Goal: Task Accomplishment & Management: Use online tool/utility

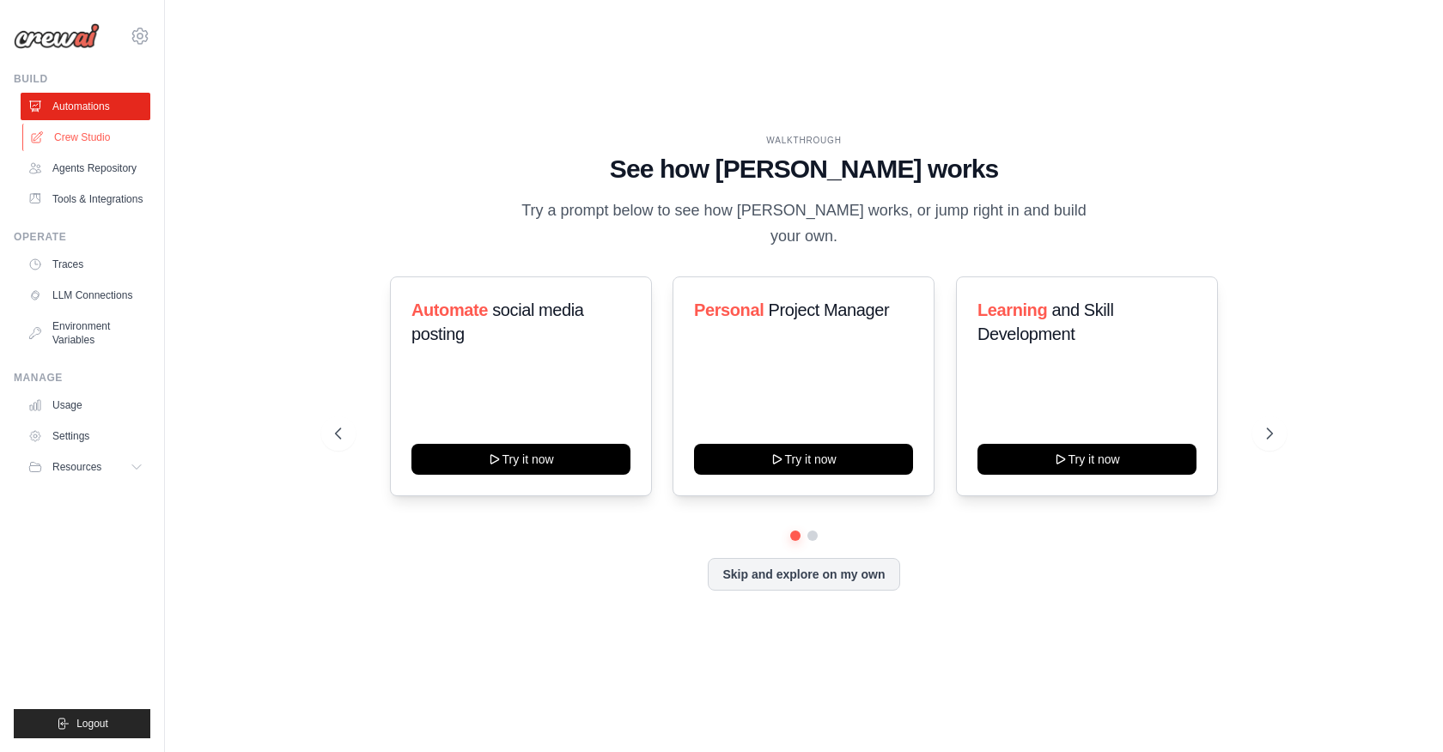
click at [64, 137] on link "Crew Studio" at bounding box center [87, 137] width 130 height 27
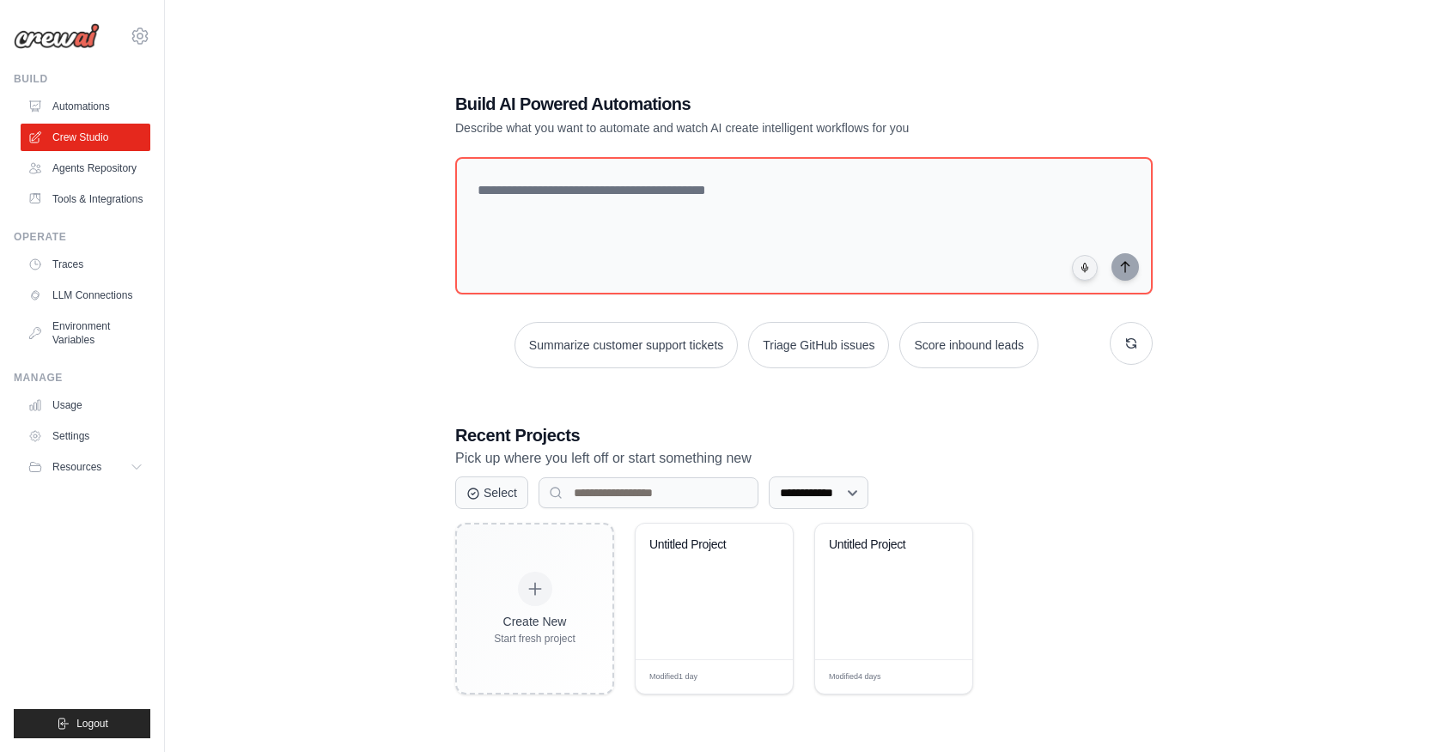
click at [71, 111] on link "Automations" at bounding box center [86, 106] width 130 height 27
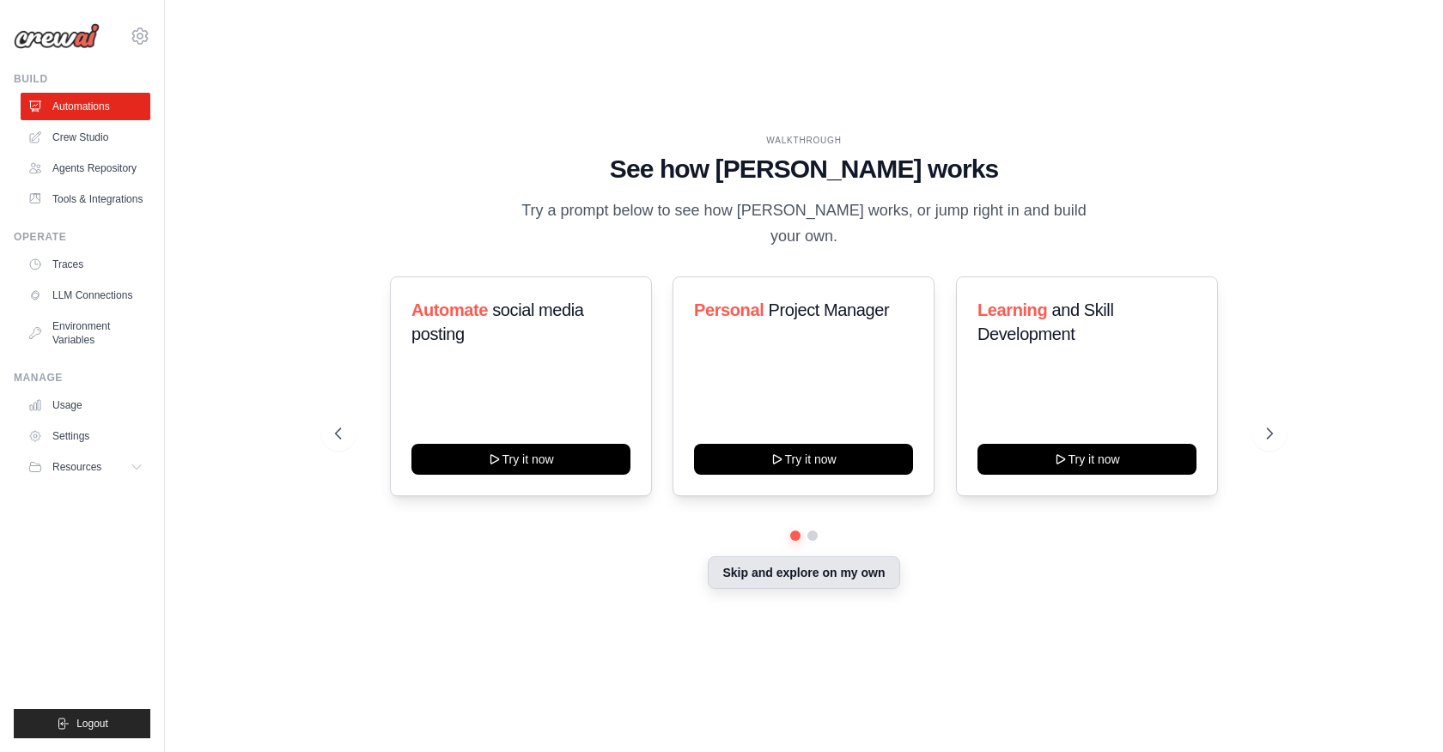
click at [834, 575] on button "Skip and explore on my own" at bounding box center [804, 573] width 192 height 33
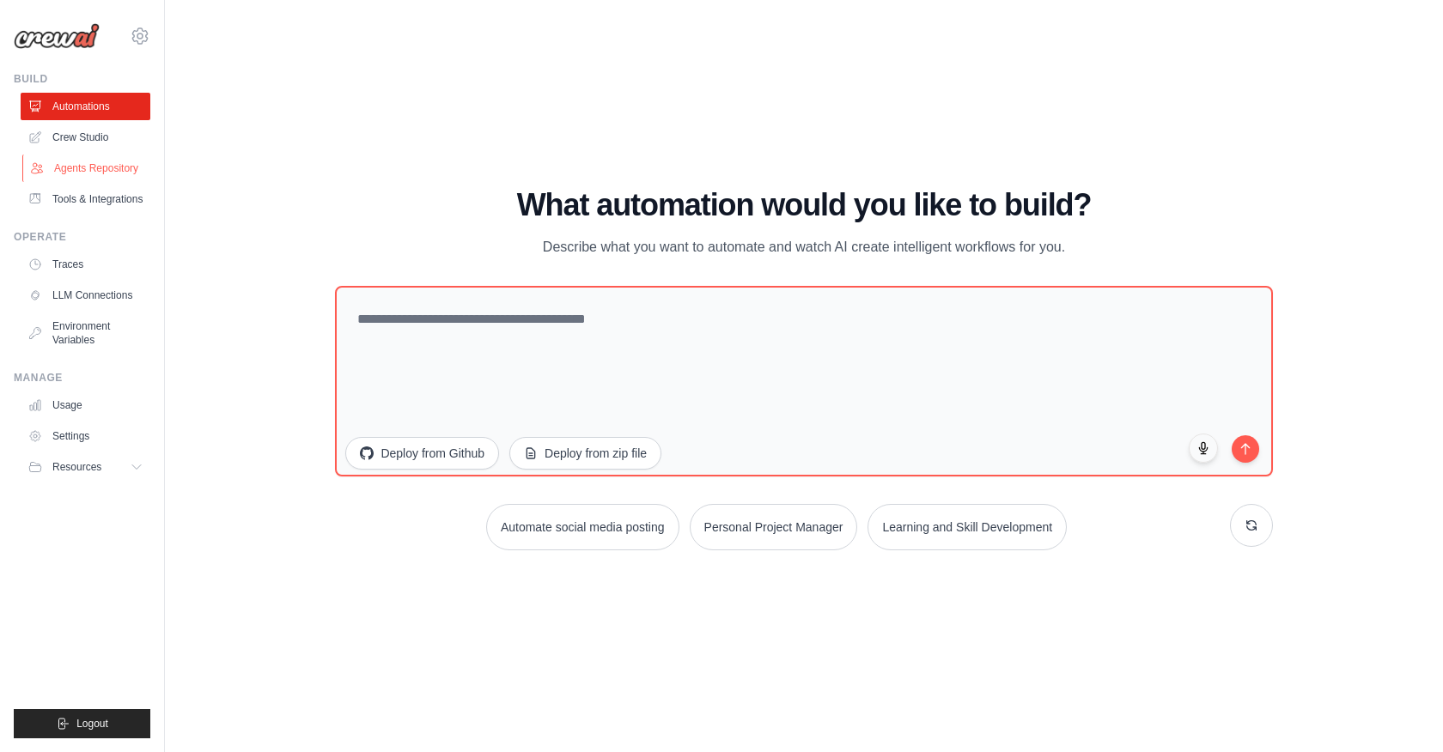
click at [95, 166] on link "Agents Repository" at bounding box center [87, 168] width 130 height 27
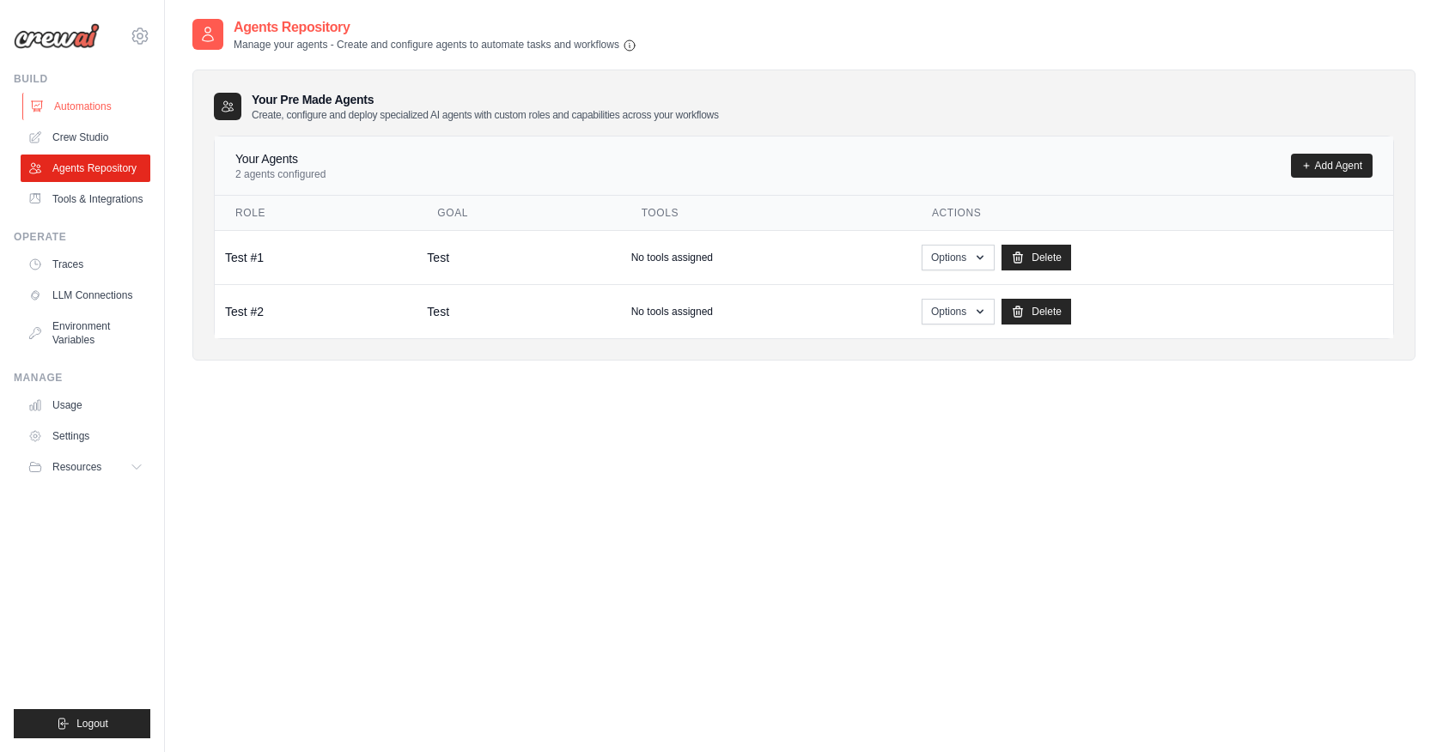
click at [94, 110] on link "Automations" at bounding box center [87, 106] width 130 height 27
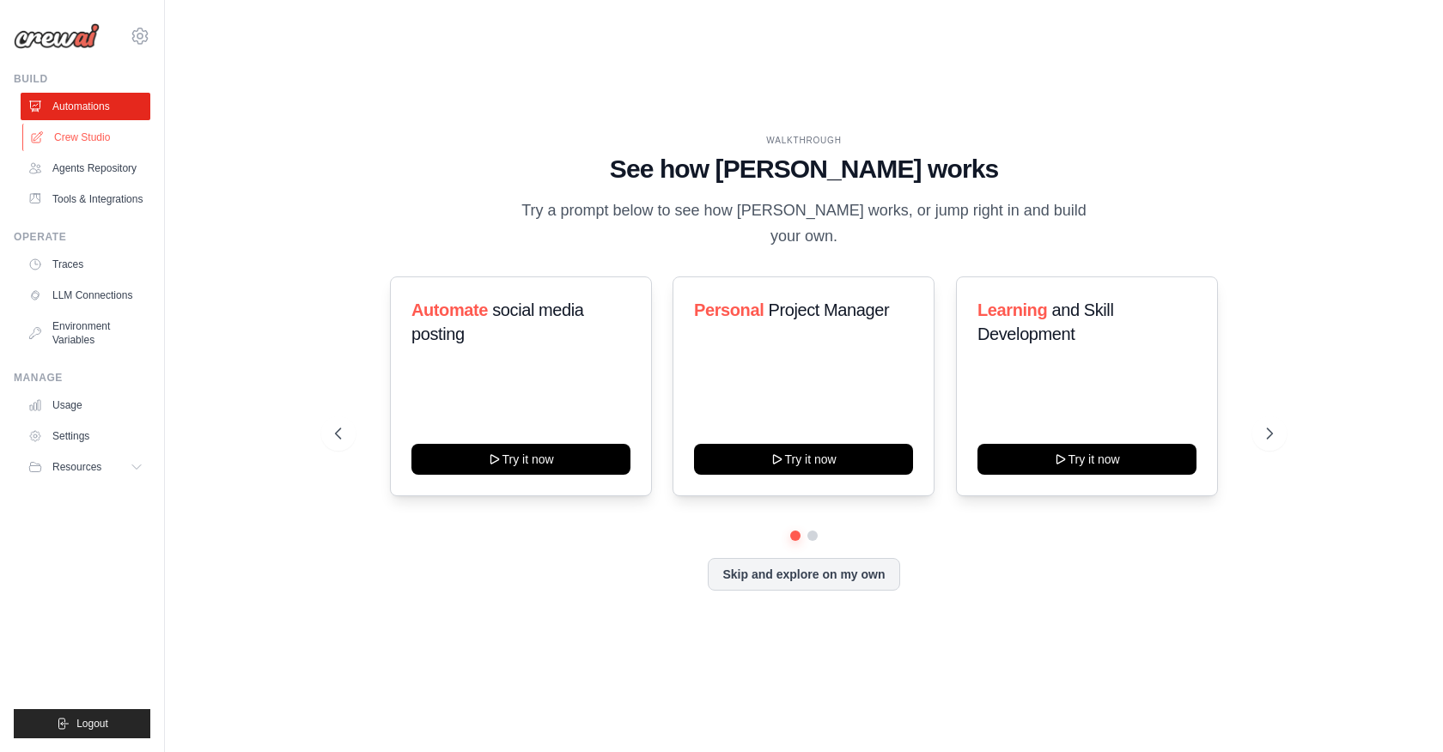
click at [90, 142] on link "Crew Studio" at bounding box center [87, 137] width 130 height 27
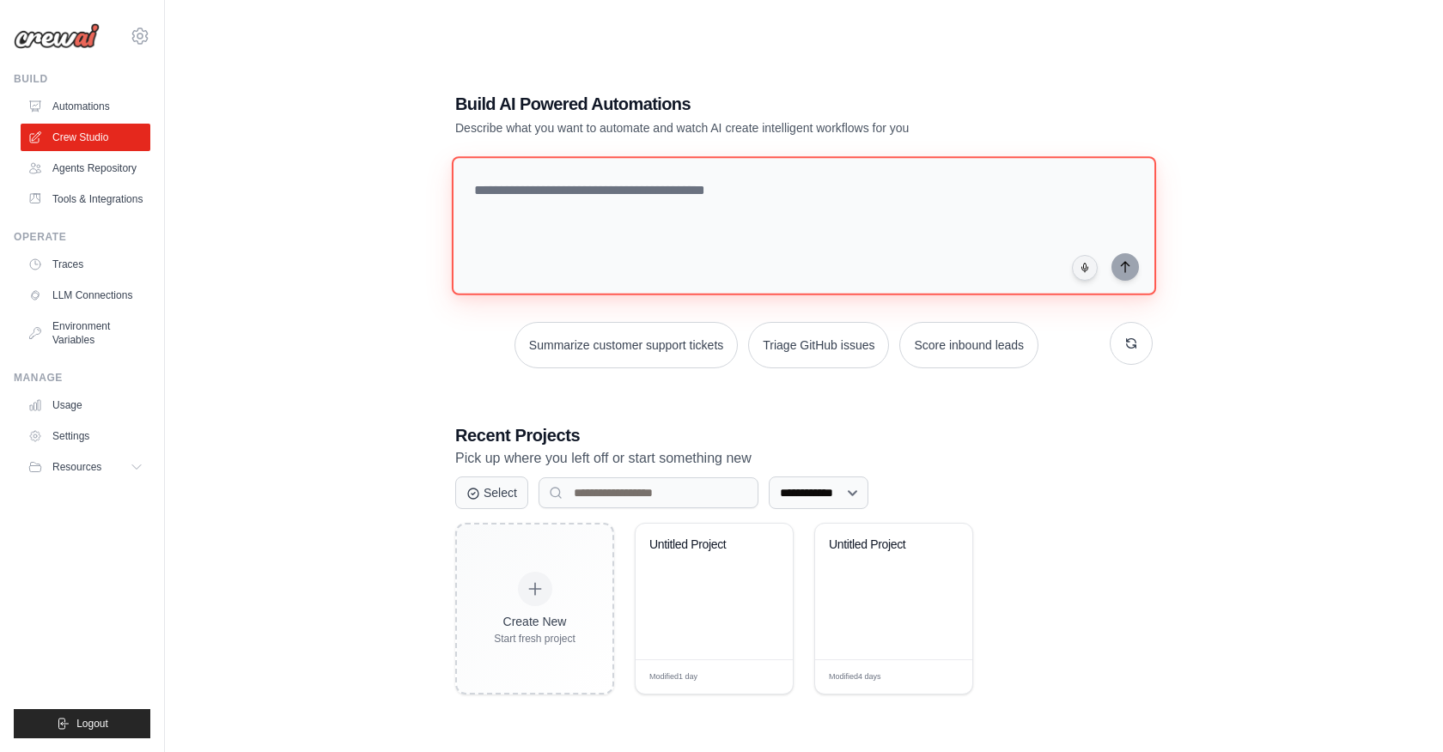
click at [612, 220] on textarea at bounding box center [804, 225] width 704 height 139
type textarea "*******"
type textarea "**********"
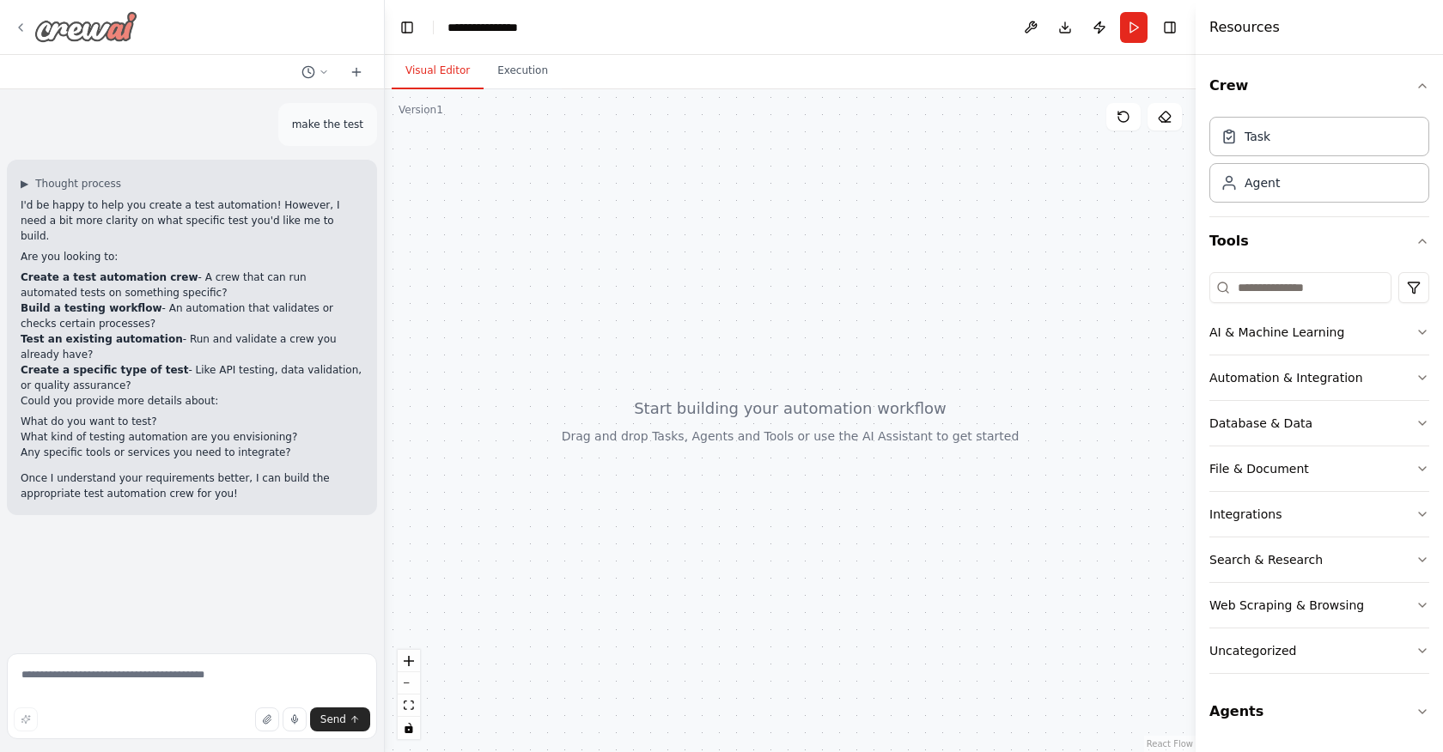
click at [26, 27] on icon at bounding box center [21, 28] width 14 height 14
click at [1422, 333] on icon "button" at bounding box center [1422, 332] width 7 height 3
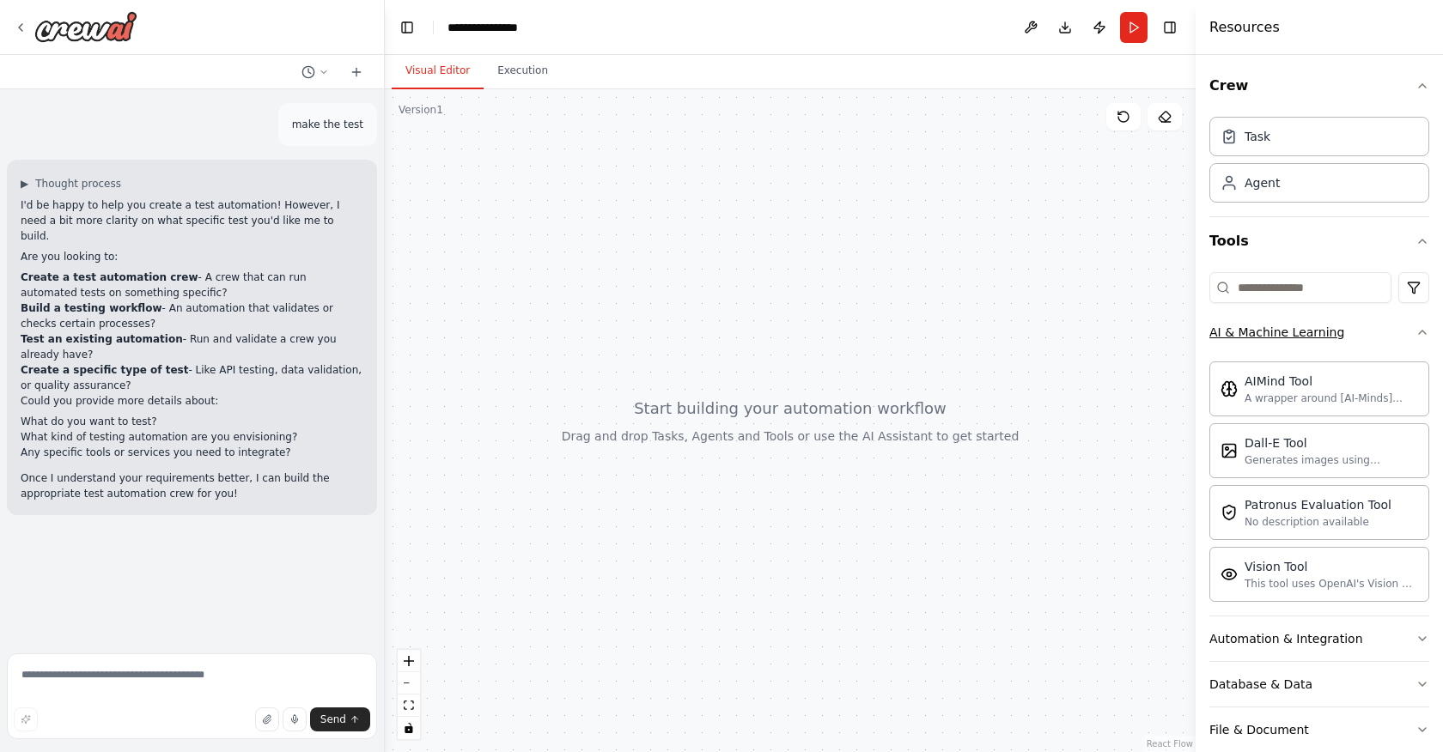
click at [1417, 334] on icon "button" at bounding box center [1423, 333] width 14 height 14
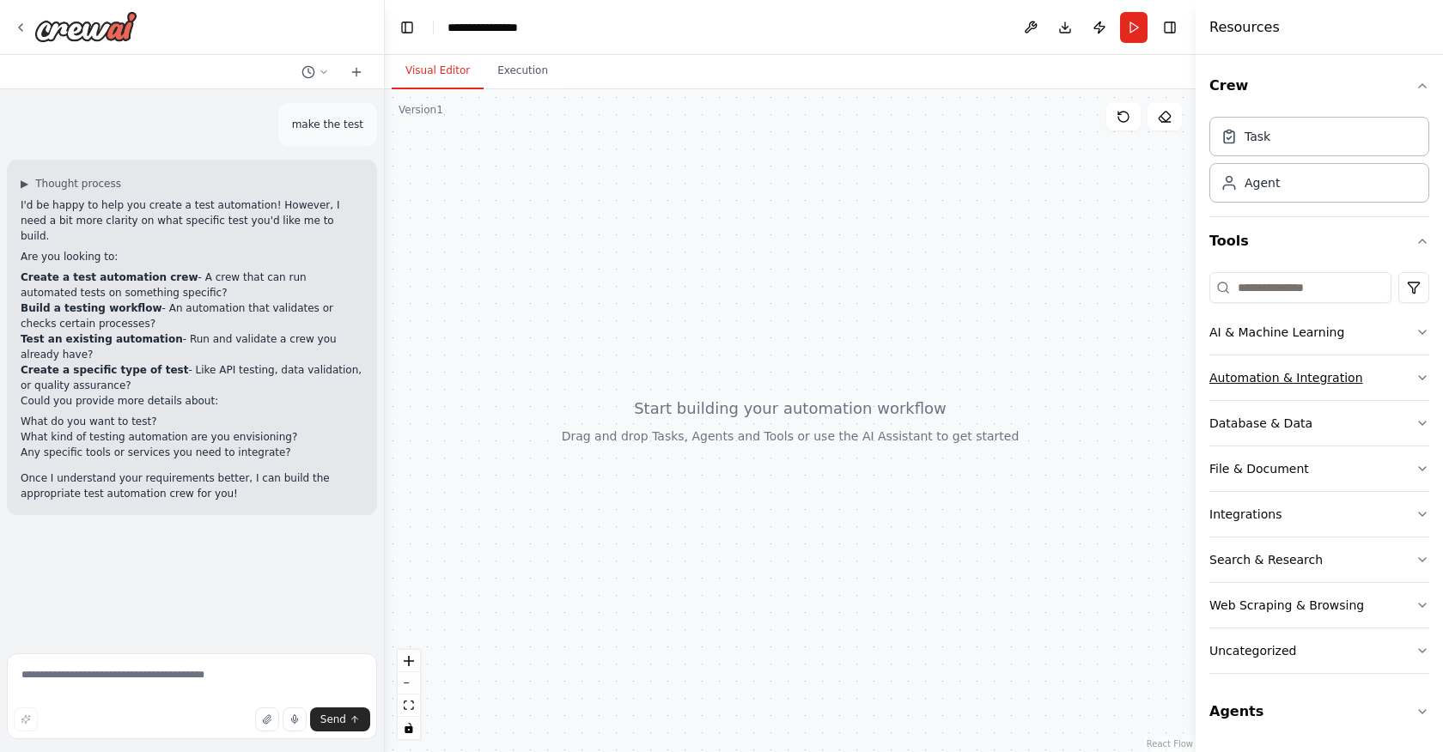
click at [1420, 377] on icon "button" at bounding box center [1422, 377] width 7 height 3
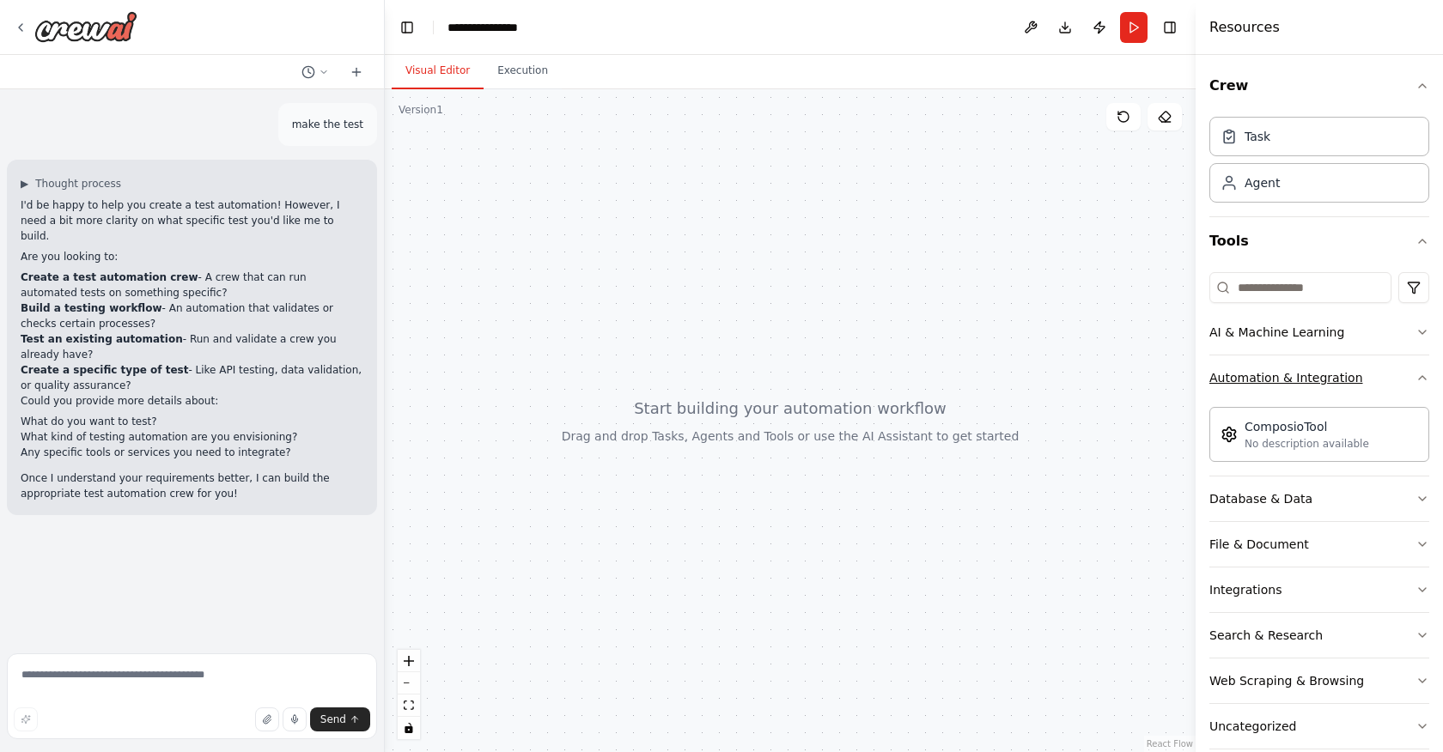
click at [1420, 377] on icon "button" at bounding box center [1422, 377] width 7 height 3
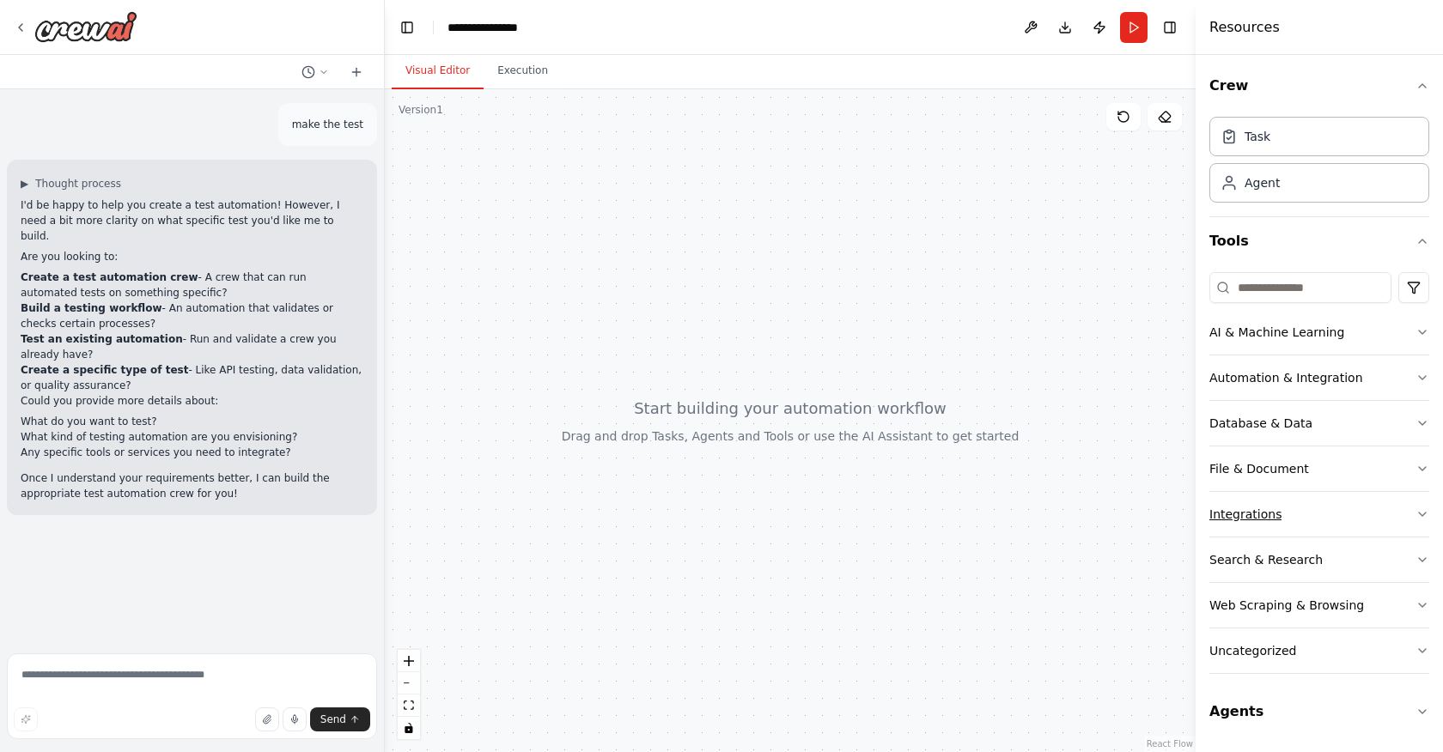
click at [1422, 518] on icon "button" at bounding box center [1423, 515] width 14 height 14
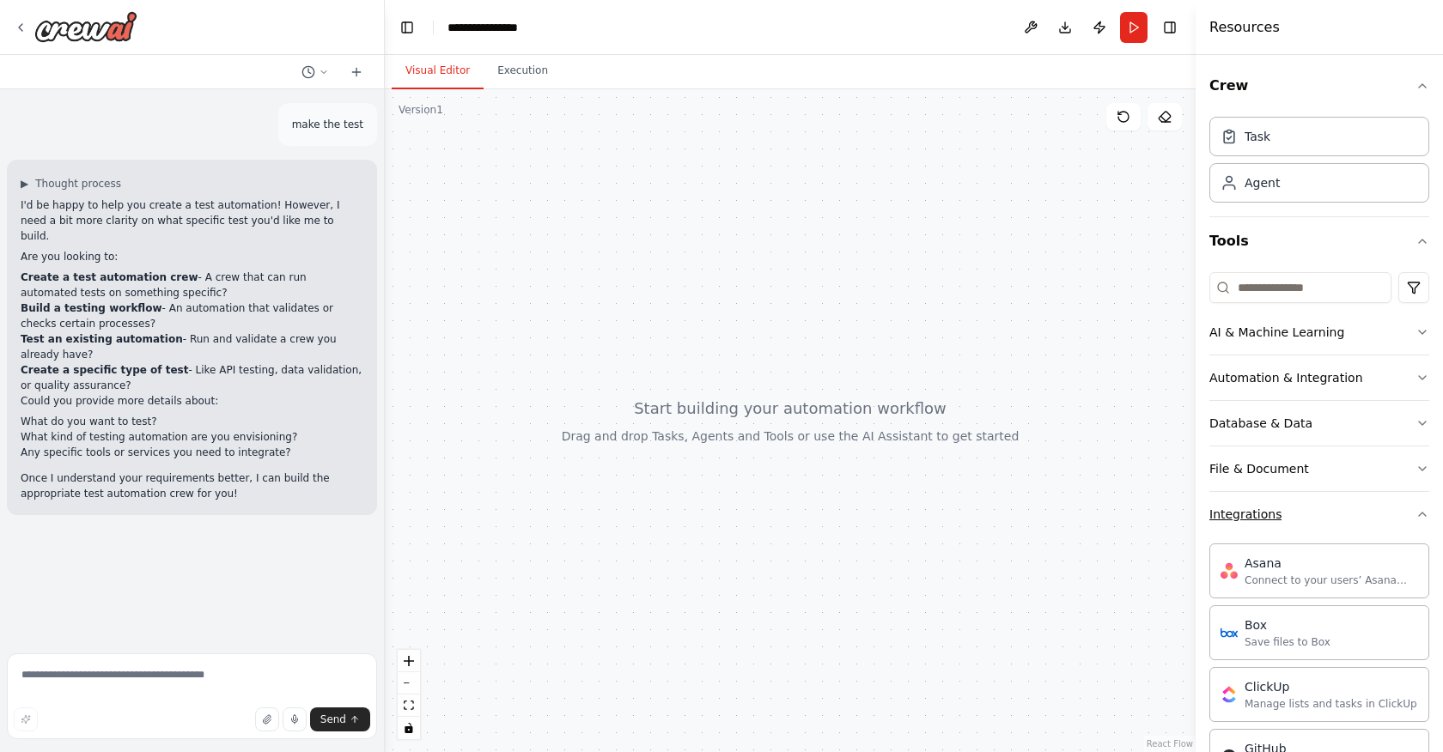
click at [1417, 515] on icon "button" at bounding box center [1423, 515] width 14 height 14
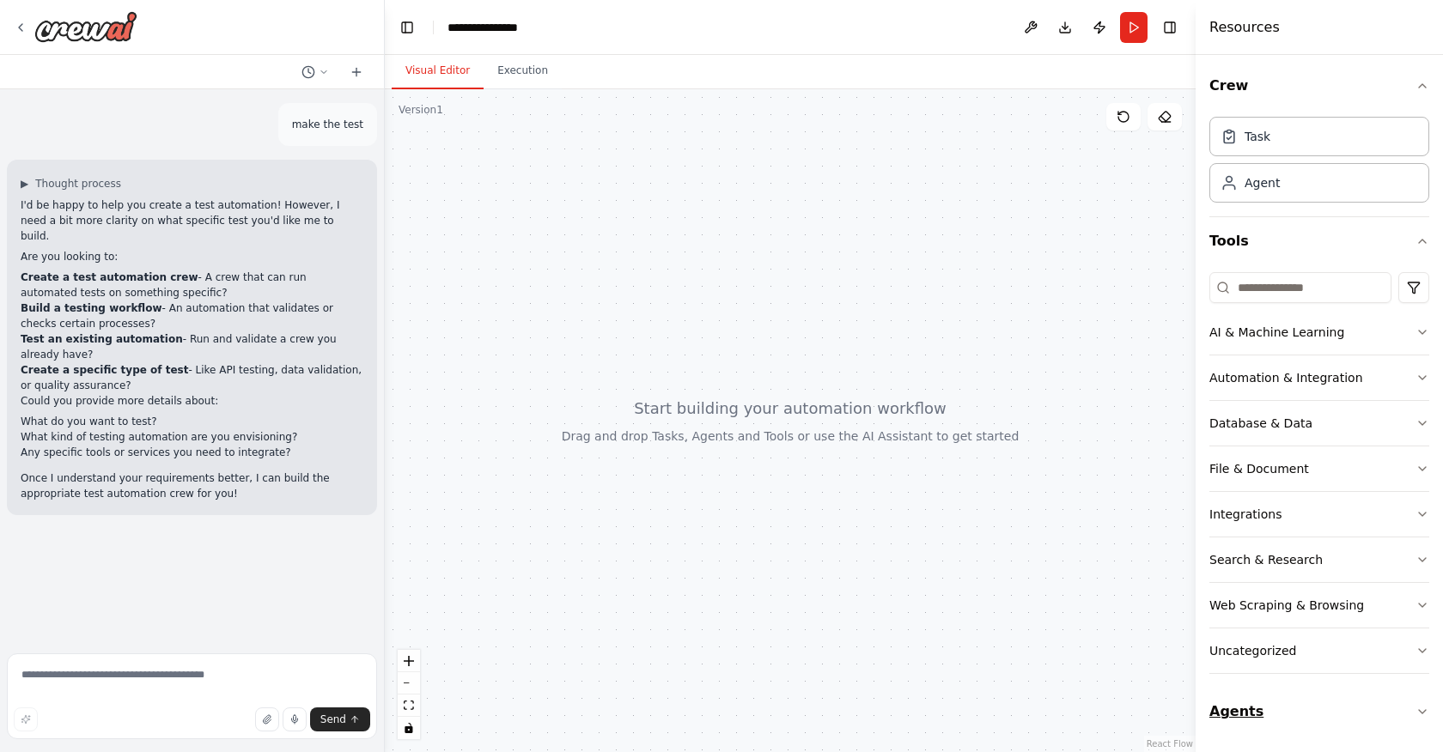
click at [1409, 710] on button "Agents" at bounding box center [1319, 712] width 220 height 48
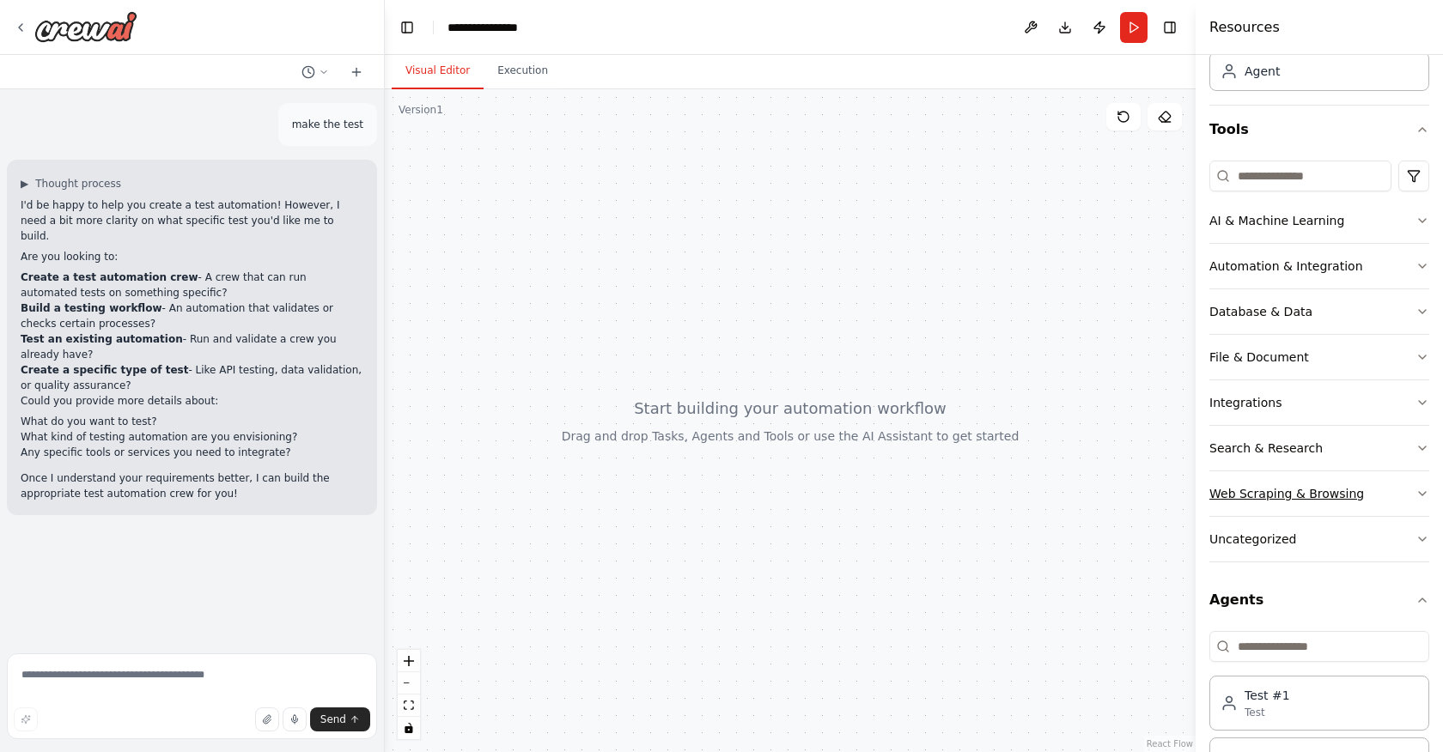
scroll to position [180, 0]
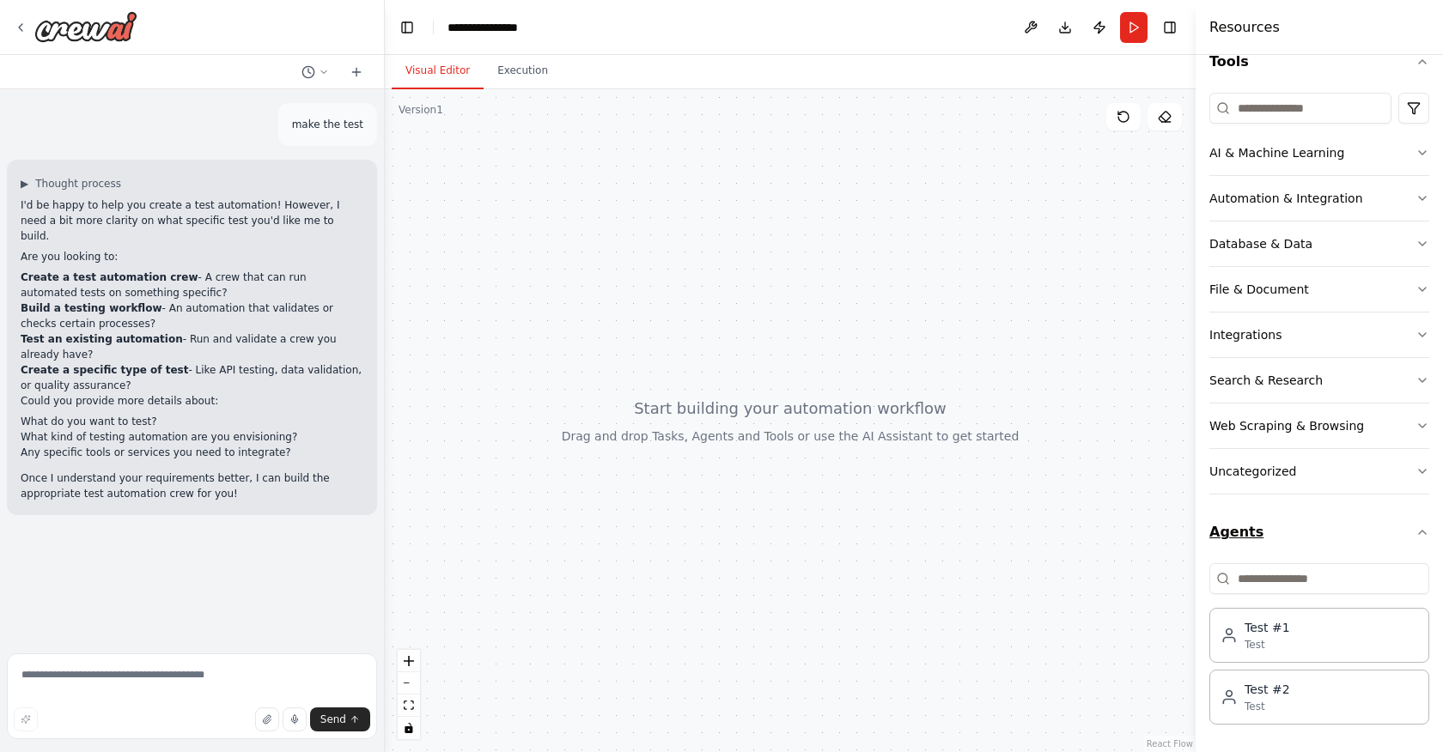
click at [1419, 530] on icon "button" at bounding box center [1423, 533] width 14 height 14
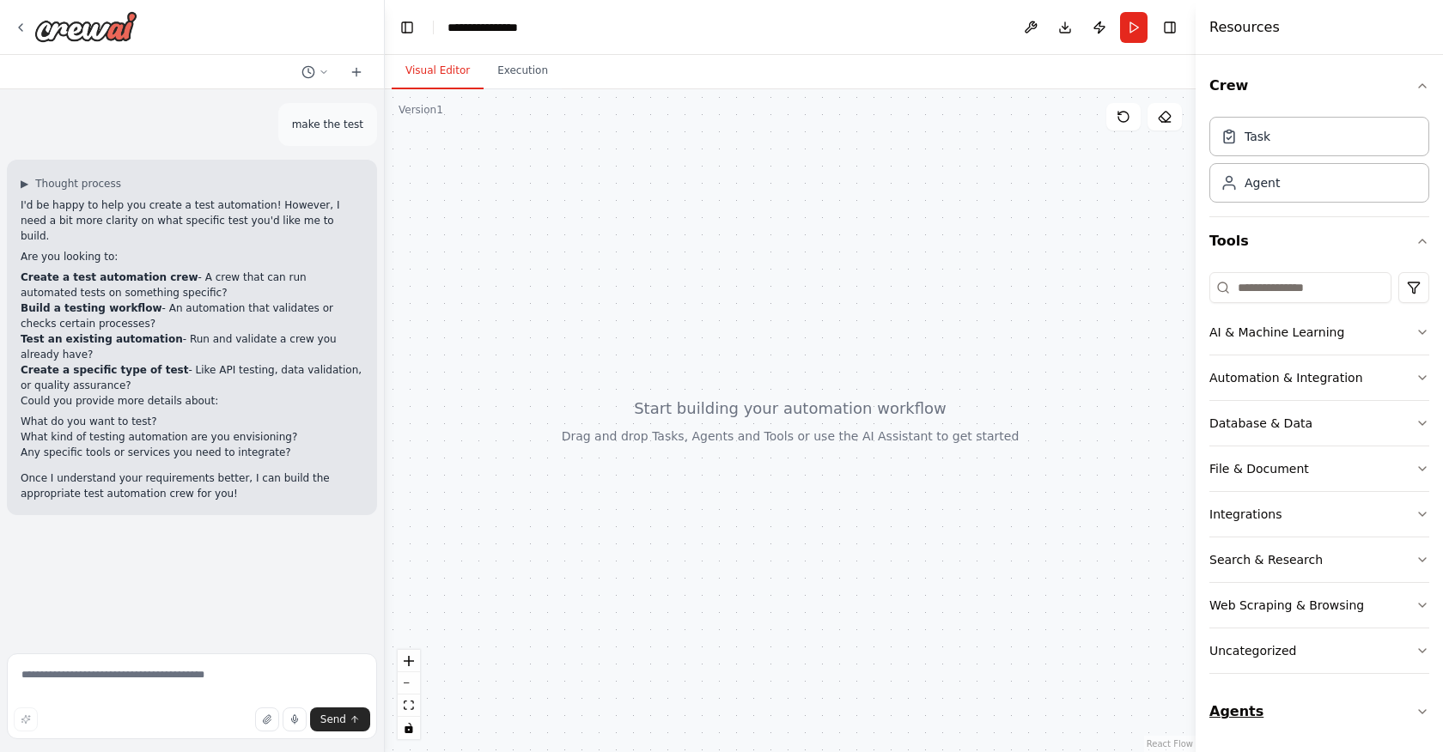
scroll to position [0, 0]
click at [1423, 704] on button "Agents" at bounding box center [1319, 712] width 220 height 48
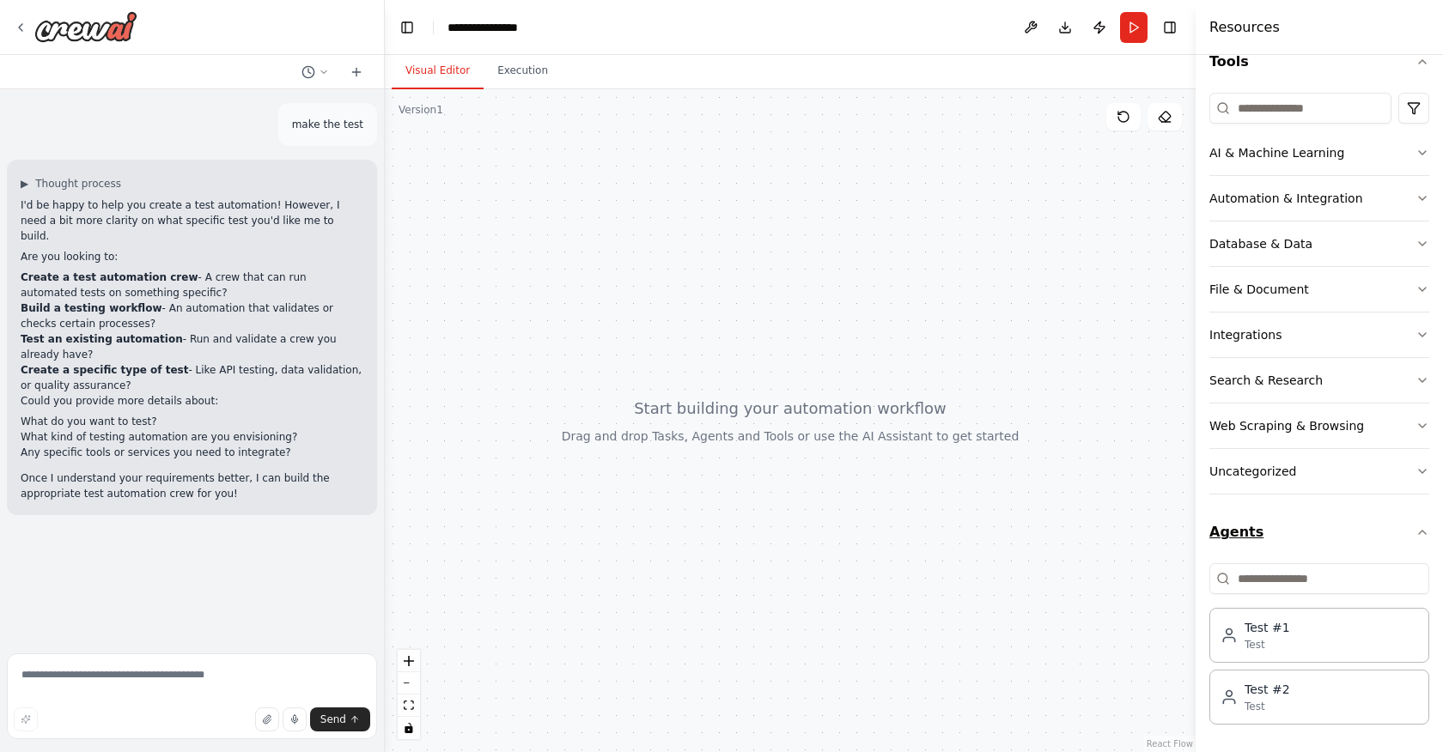
click at [1416, 534] on icon "button" at bounding box center [1423, 533] width 14 height 14
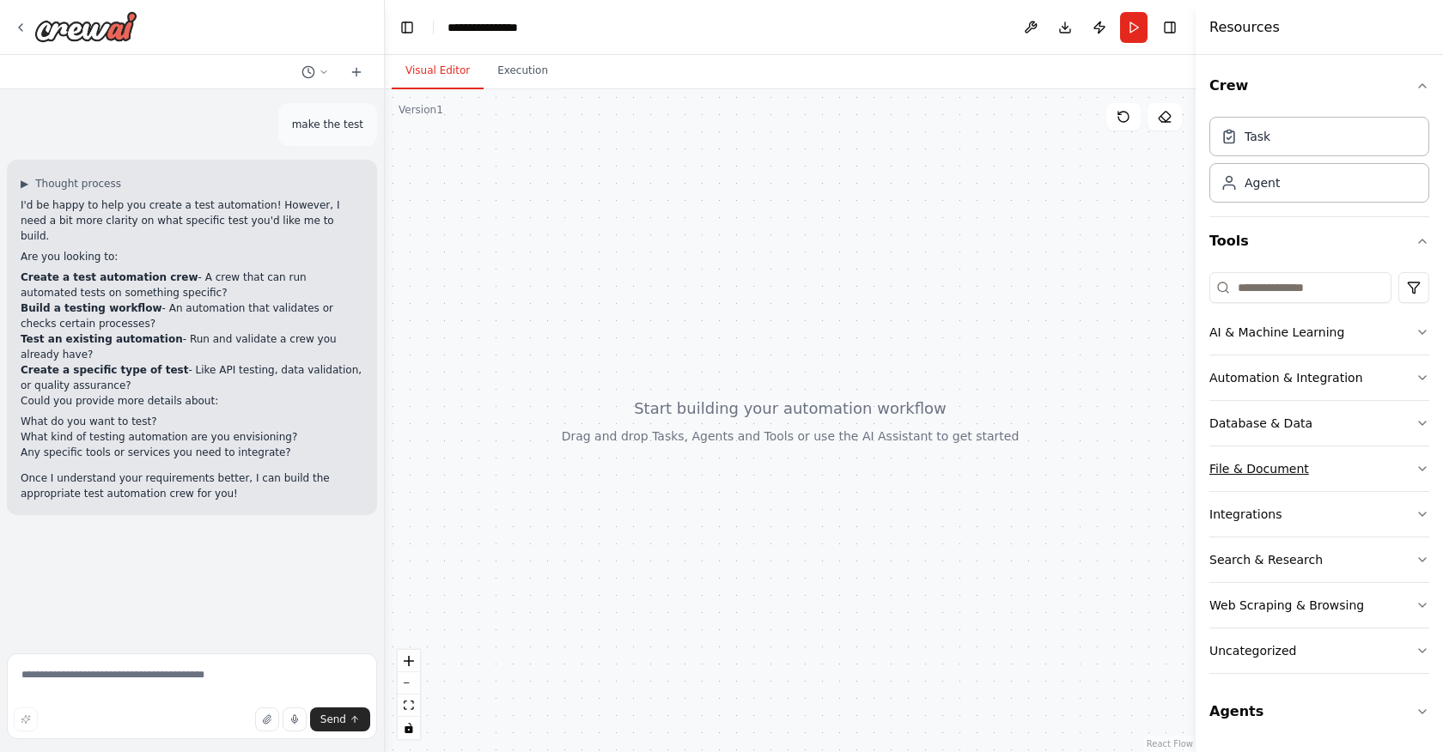
click at [1426, 472] on icon "button" at bounding box center [1423, 469] width 14 height 14
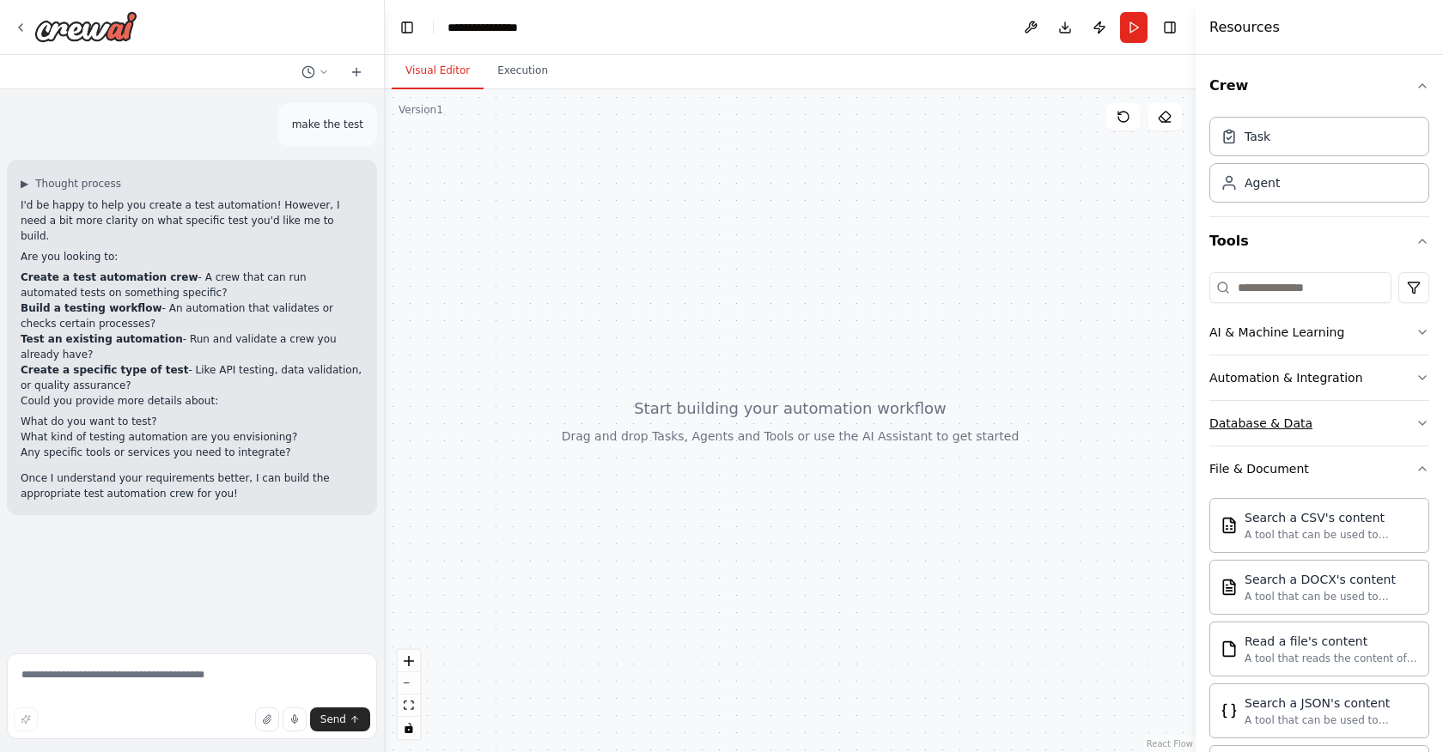
click at [1424, 418] on icon "button" at bounding box center [1423, 424] width 14 height 14
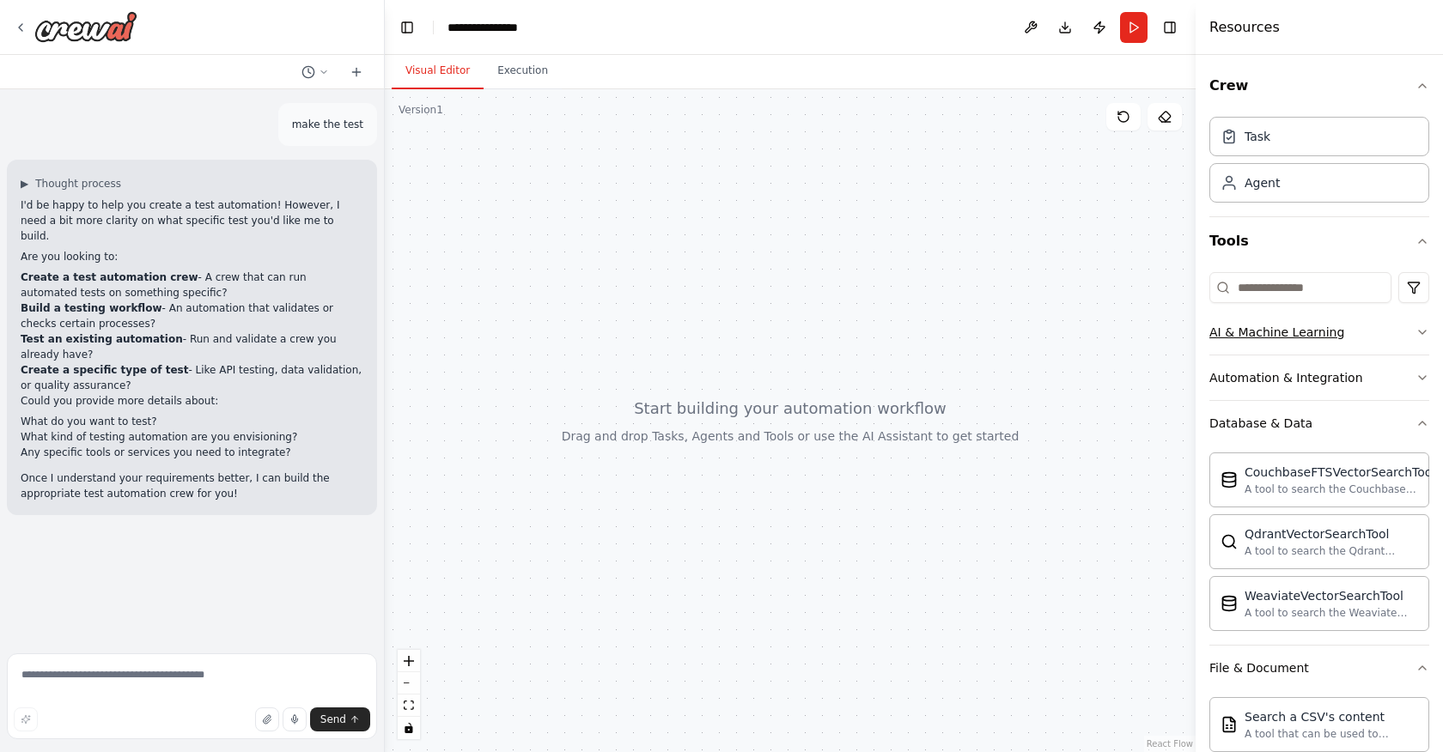
click at [1423, 336] on icon "button" at bounding box center [1423, 333] width 14 height 14
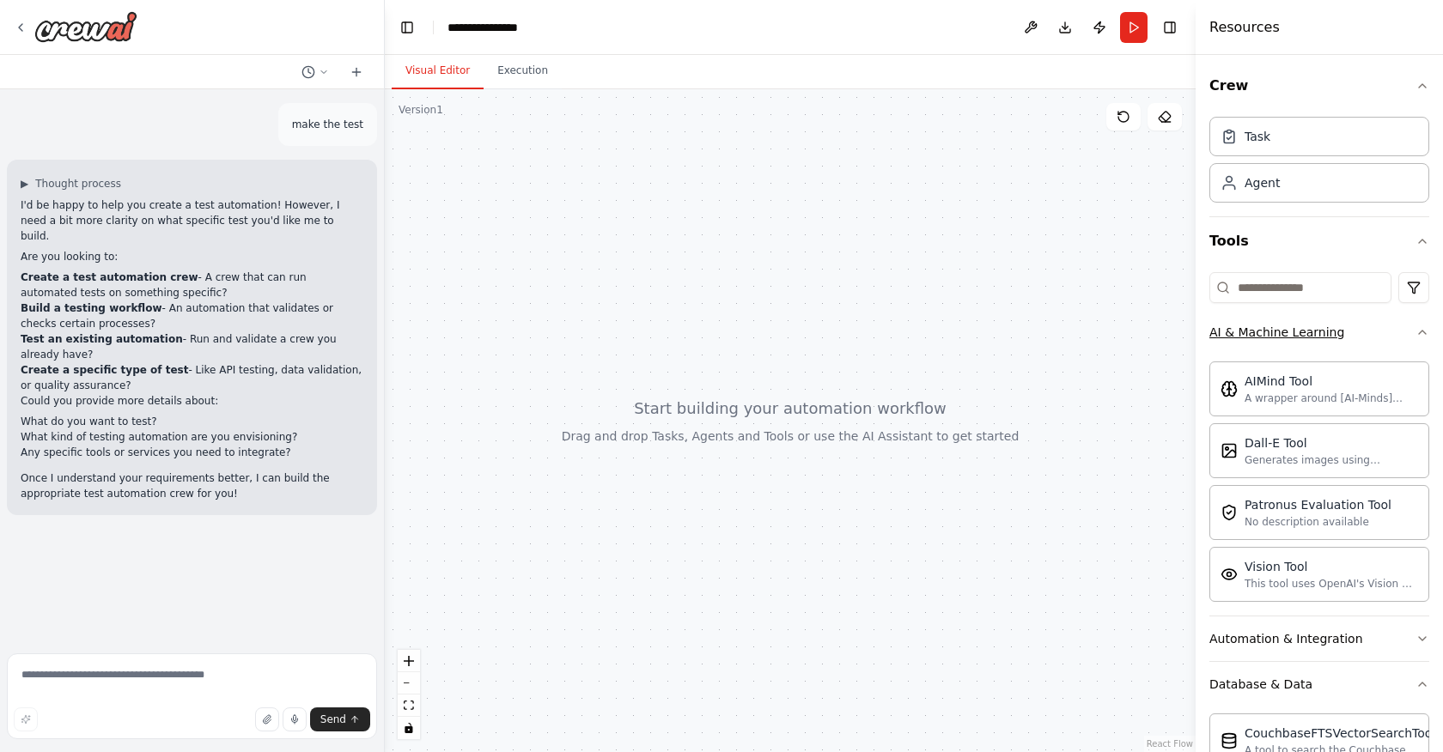
click at [1424, 337] on icon "button" at bounding box center [1423, 333] width 14 height 14
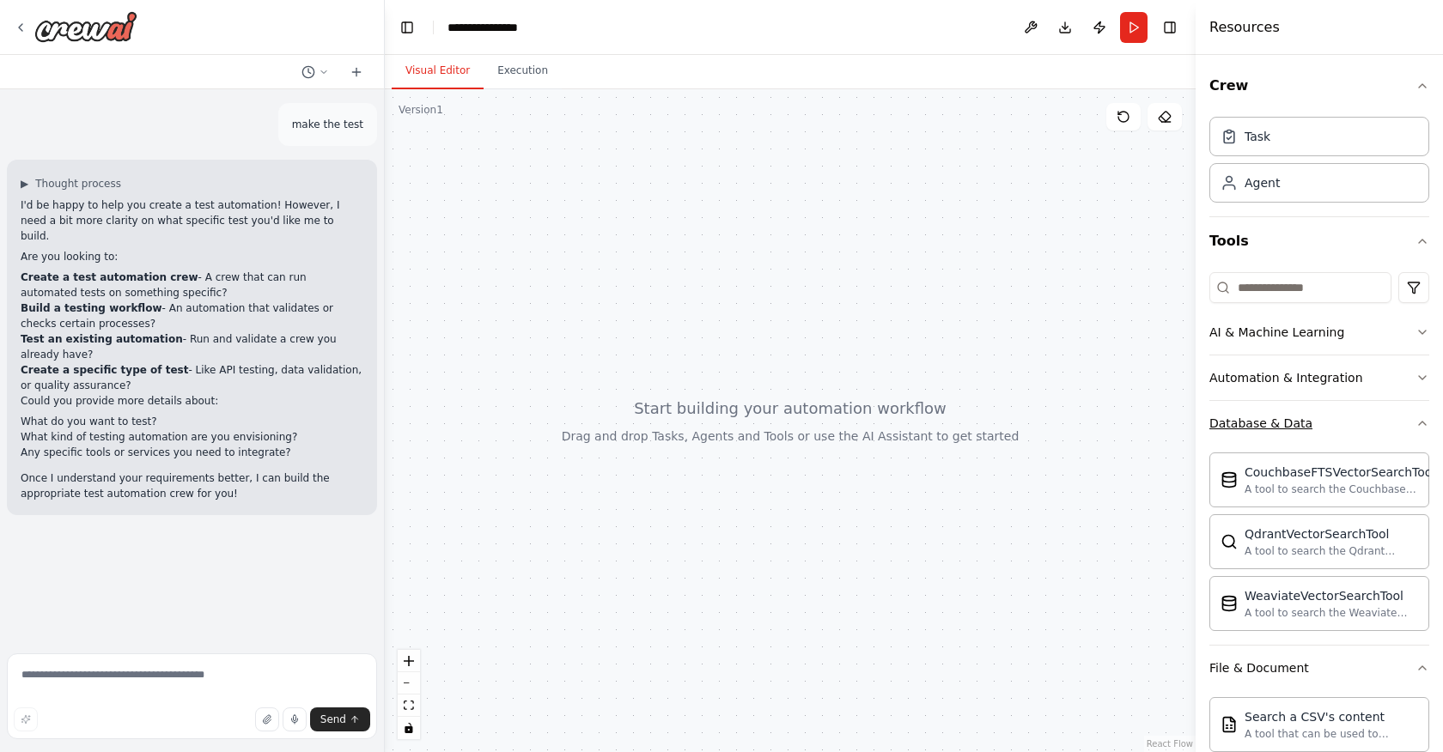
click at [1419, 420] on icon "button" at bounding box center [1423, 424] width 14 height 14
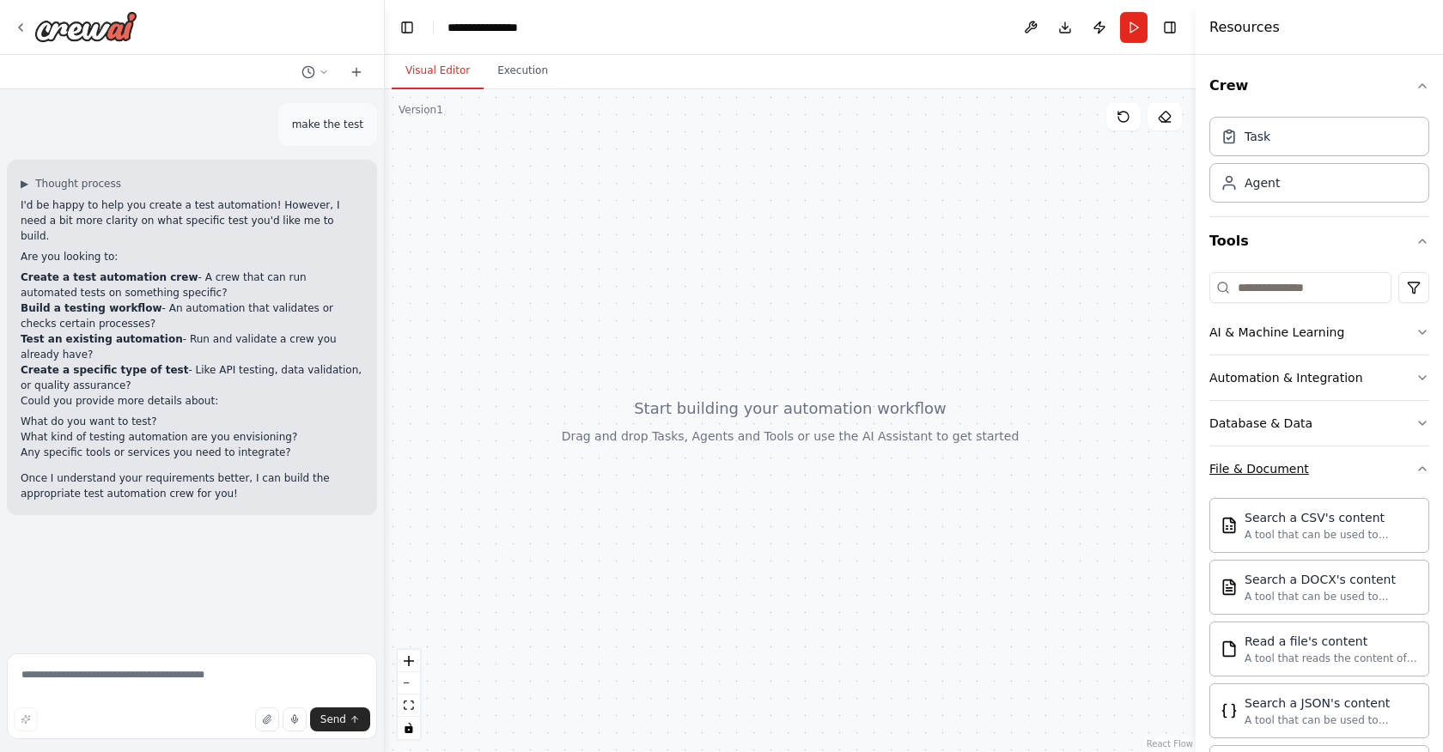
click at [1421, 470] on icon "button" at bounding box center [1423, 469] width 14 height 14
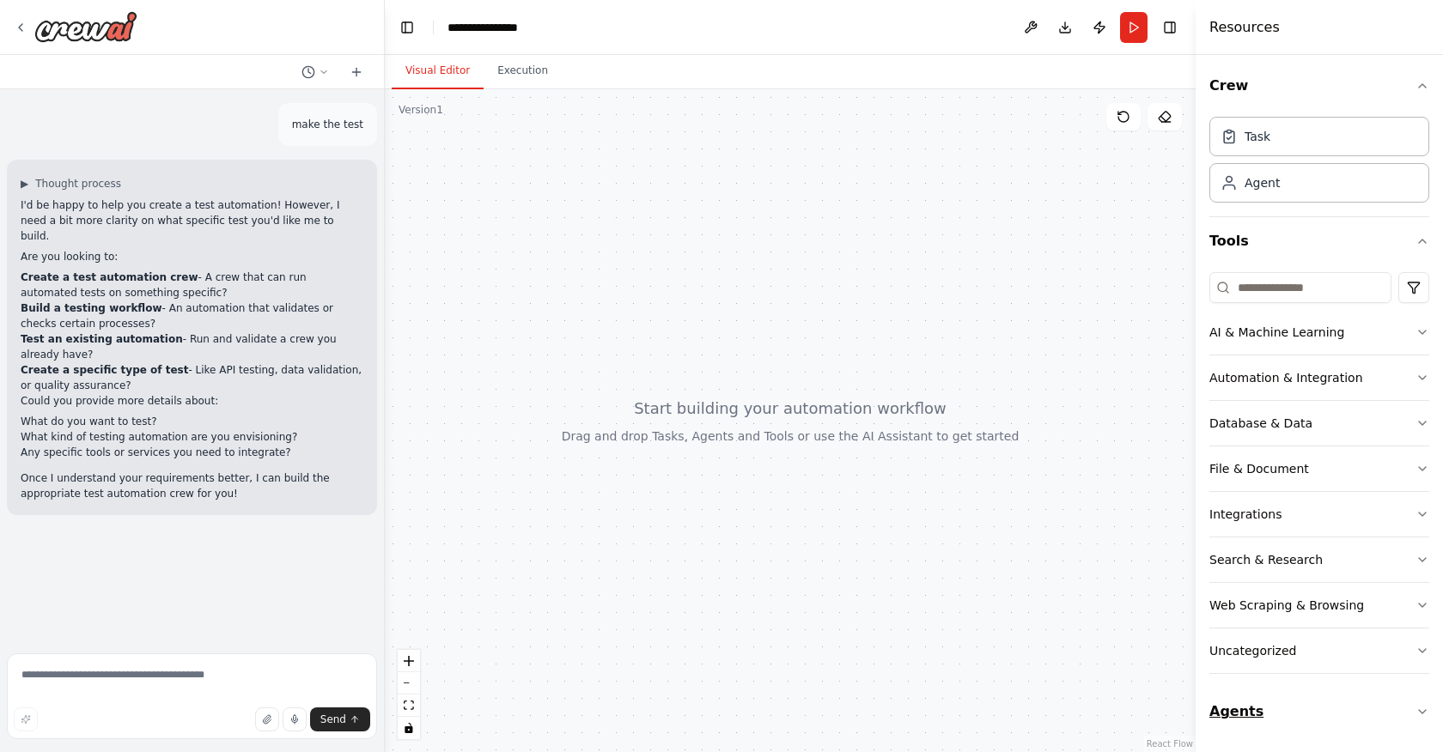
click at [1418, 708] on icon "button" at bounding box center [1423, 712] width 14 height 14
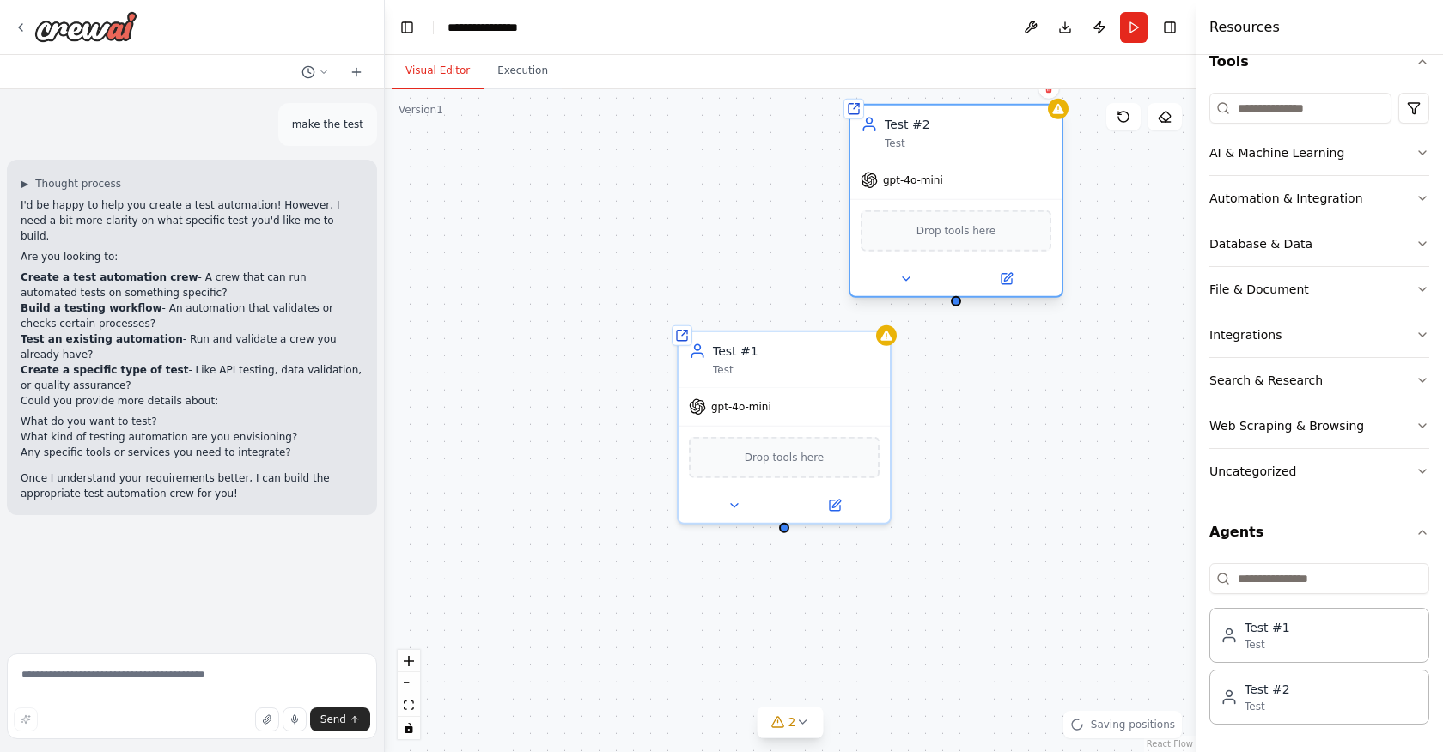
drag, startPoint x: 918, startPoint y: 227, endPoint x: 966, endPoint y: 120, distance: 116.9
click at [968, 116] on div "Test #2 Test" at bounding box center [968, 133] width 167 height 34
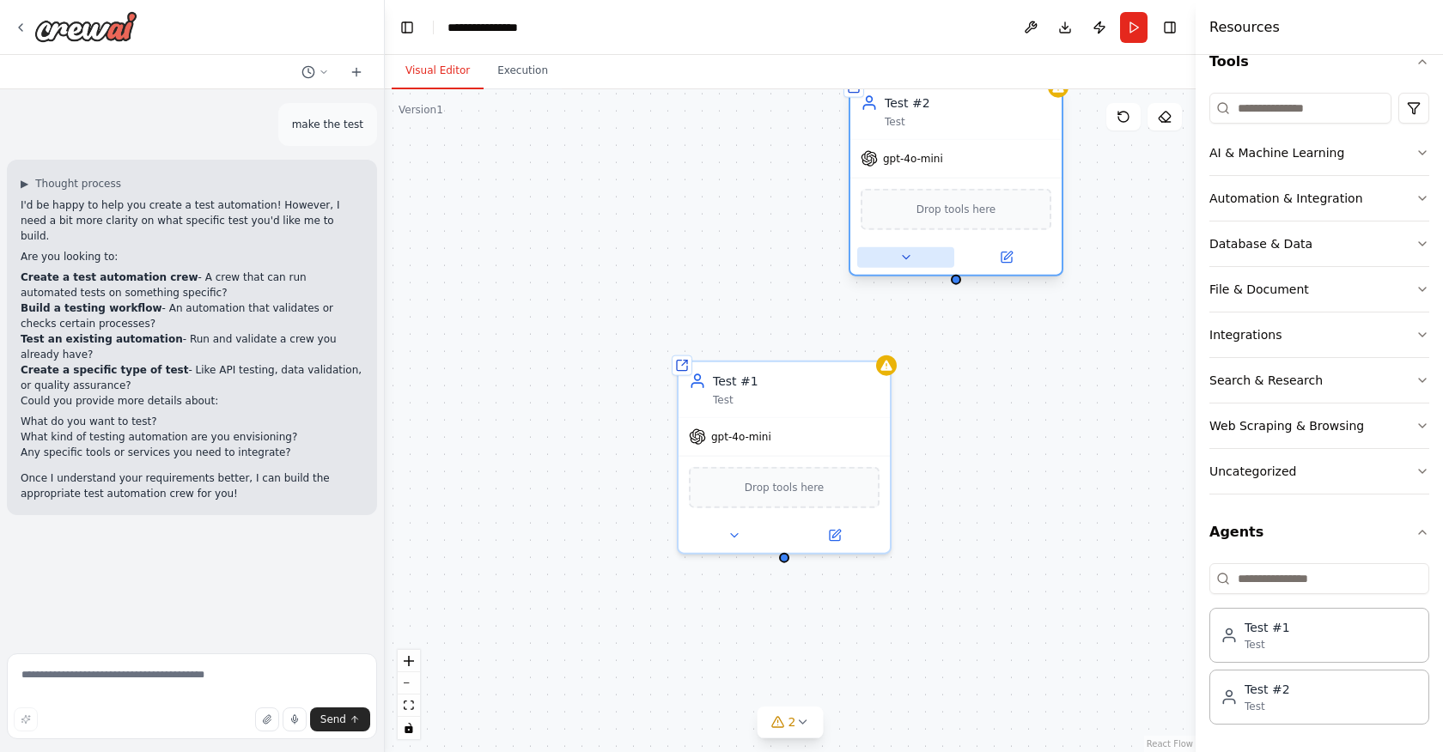
click at [906, 256] on icon at bounding box center [906, 257] width 7 height 3
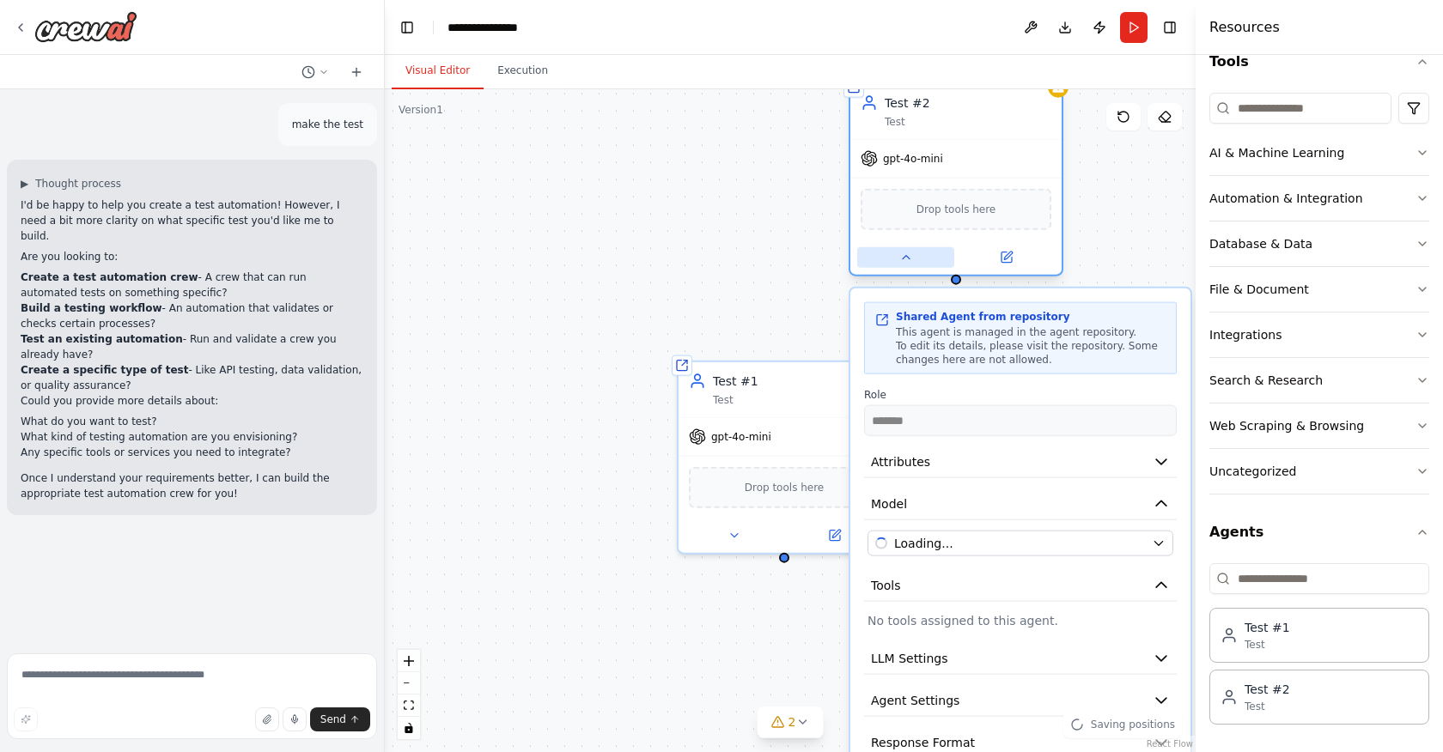
click at [906, 256] on icon at bounding box center [906, 257] width 7 height 3
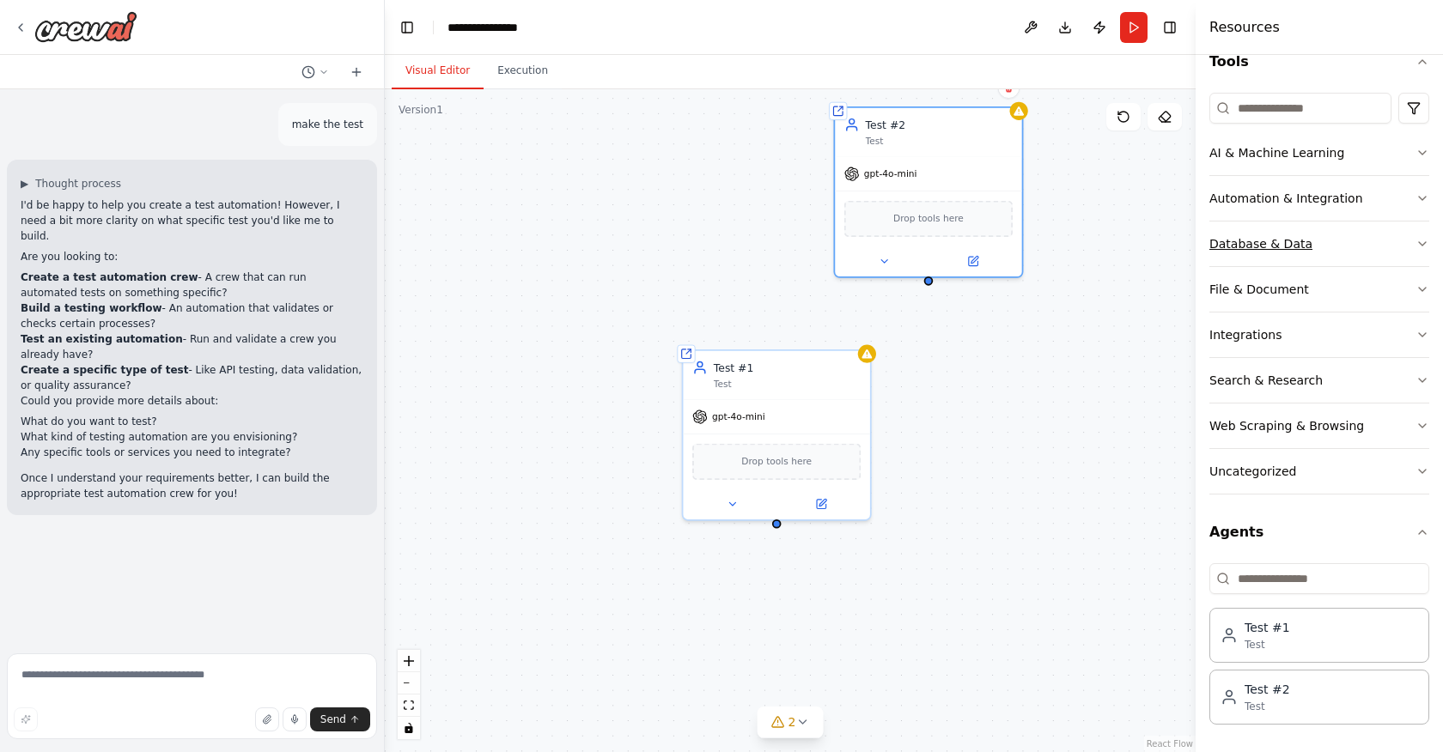
click at [1424, 237] on icon "button" at bounding box center [1423, 244] width 14 height 14
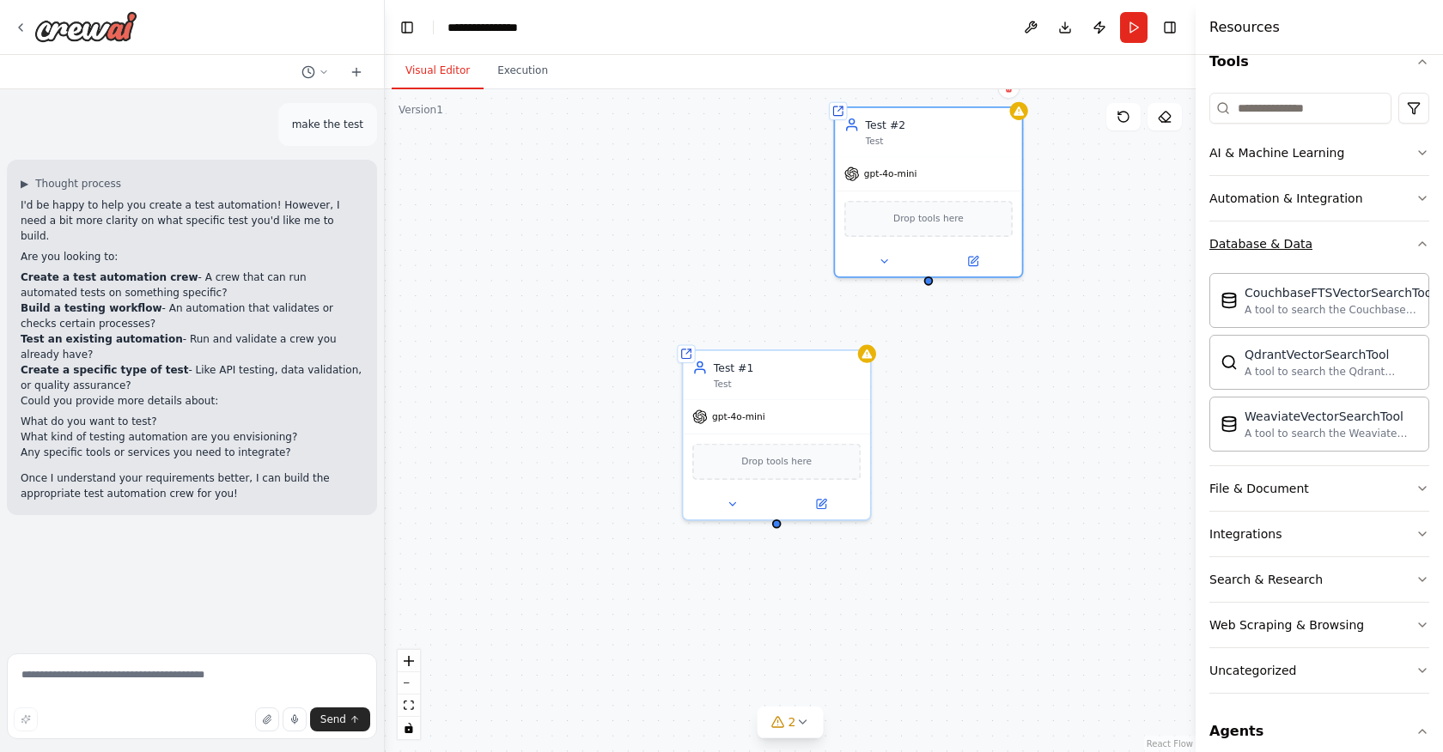
click at [1422, 243] on icon "button" at bounding box center [1422, 243] width 7 height 3
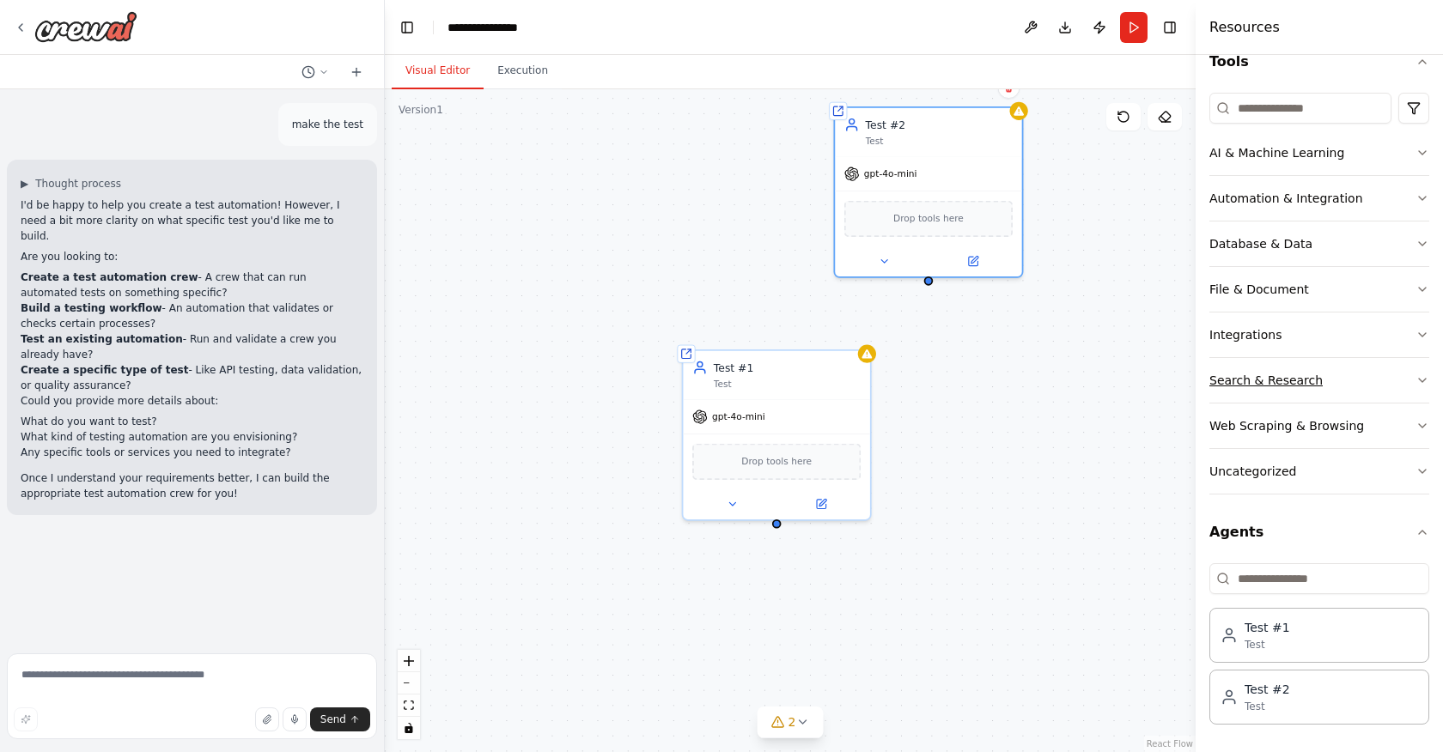
click at [1423, 375] on icon "button" at bounding box center [1423, 381] width 14 height 14
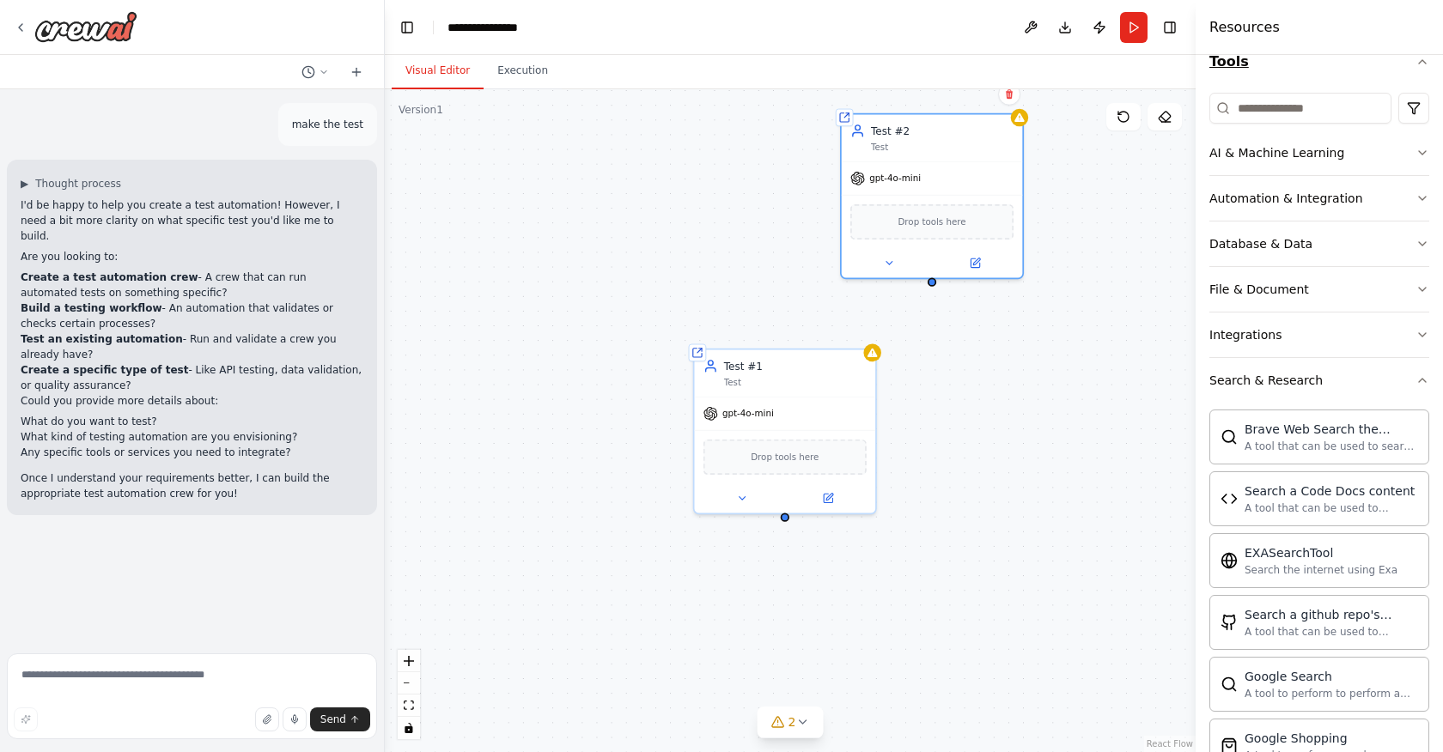
click at [1426, 62] on icon "button" at bounding box center [1423, 62] width 14 height 14
